Goal: Book appointment/travel/reservation

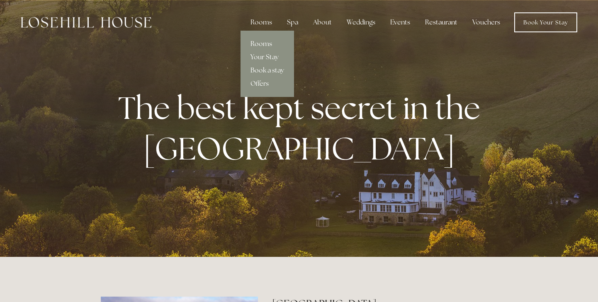
click at [269, 44] on link "Rooms" at bounding box center [268, 43] width 54 height 13
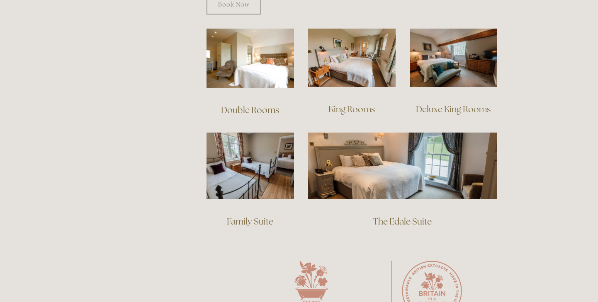
scroll to position [580, 0]
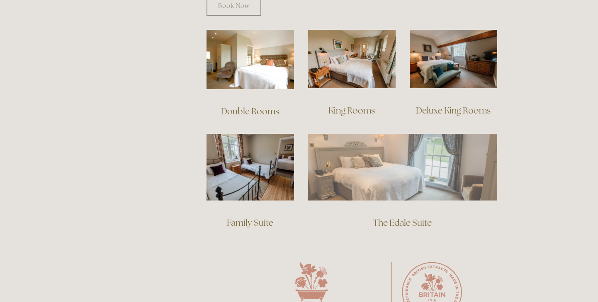
click at [423, 146] on img at bounding box center [402, 167] width 189 height 66
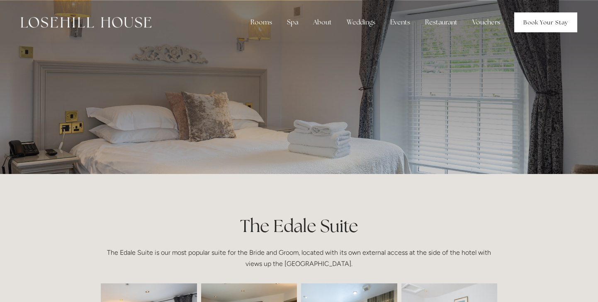
click at [532, 23] on link "Book Your Stay" at bounding box center [546, 22] width 63 height 20
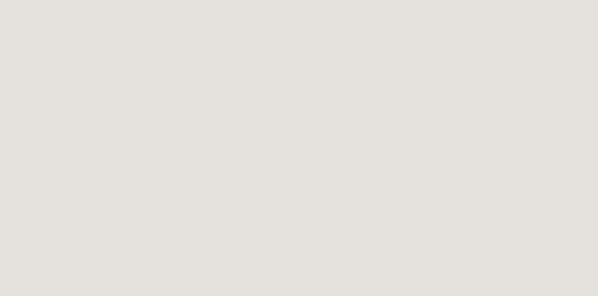
scroll to position [1569, 0]
